Goal: Find specific page/section: Find specific page/section

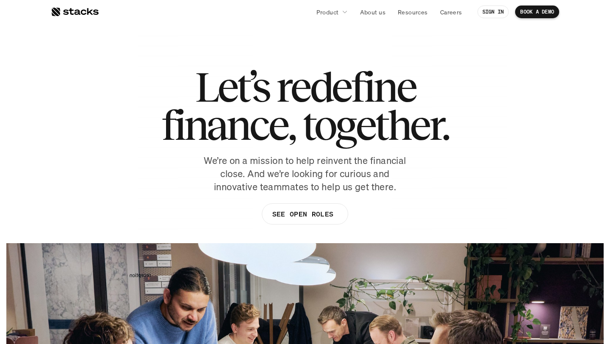
click at [79, 11] on div at bounding box center [75, 12] width 48 height 10
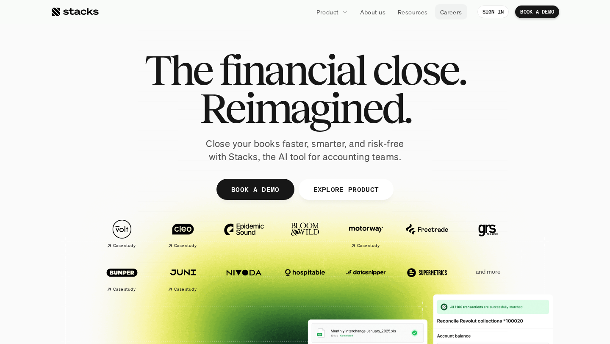
click at [448, 12] on p "Careers" at bounding box center [451, 12] width 22 height 9
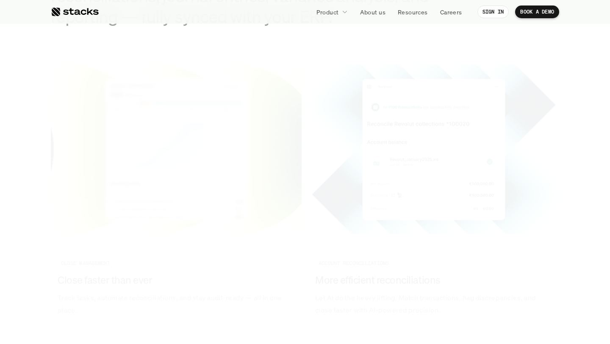
scroll to position [987, 0]
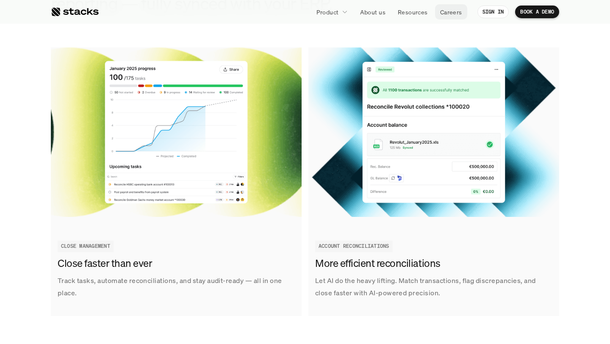
click at [448, 13] on p "Careers" at bounding box center [451, 12] width 22 height 9
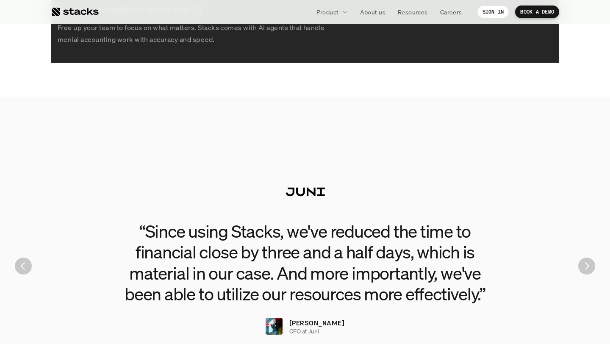
scroll to position [1829, 0]
